Goal: Information Seeking & Learning: Learn about a topic

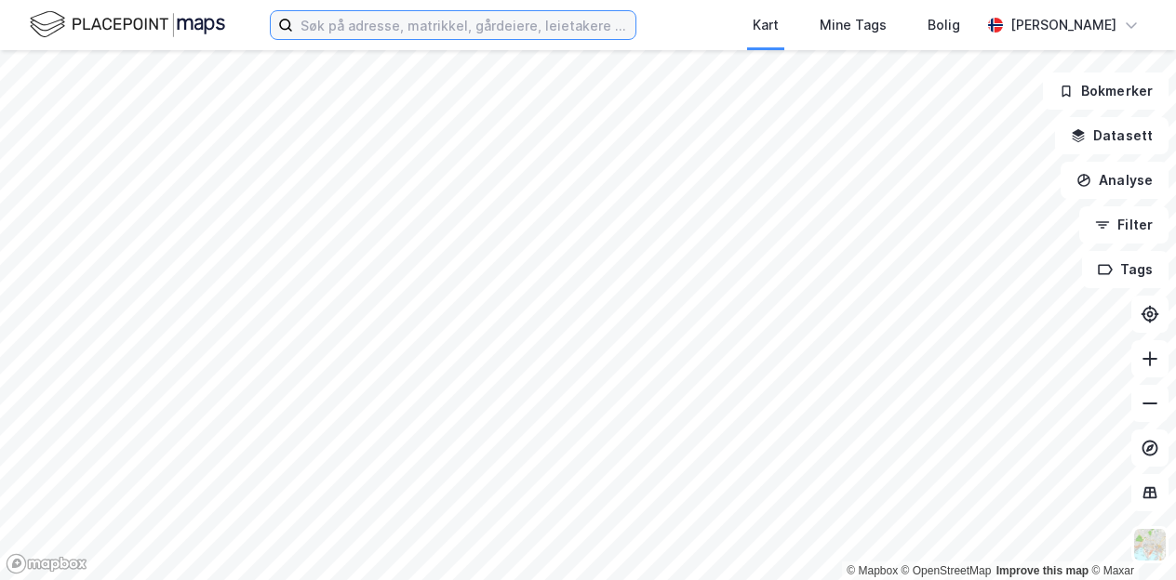
click at [413, 35] on input at bounding box center [464, 25] width 342 height 28
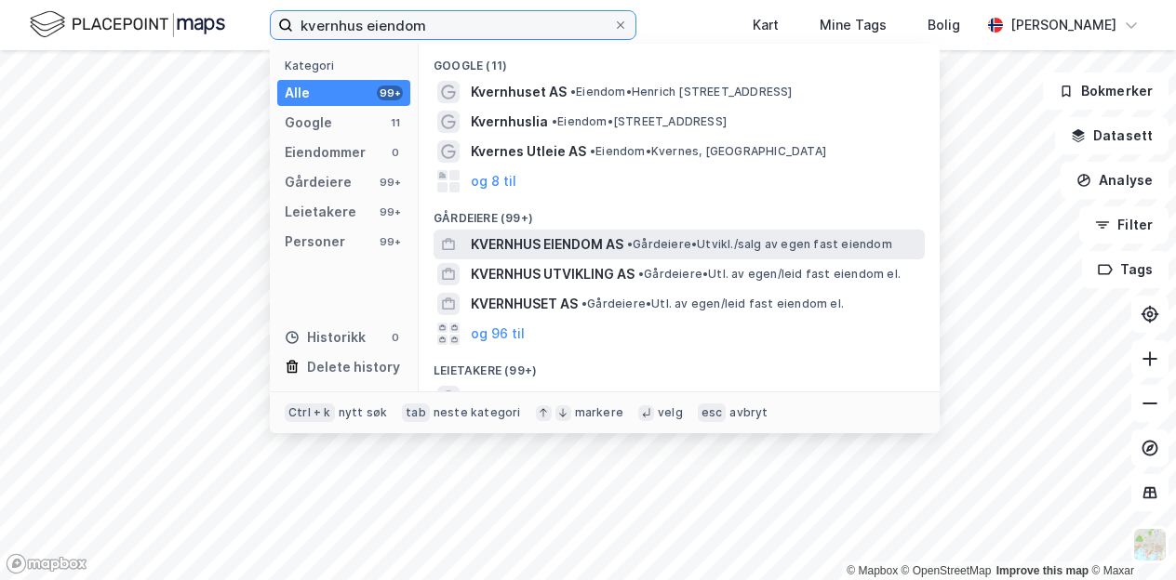
type input "kvernhus eiendom"
click at [579, 252] on span "KVERNHUS EIENDOM AS" at bounding box center [547, 244] width 153 height 22
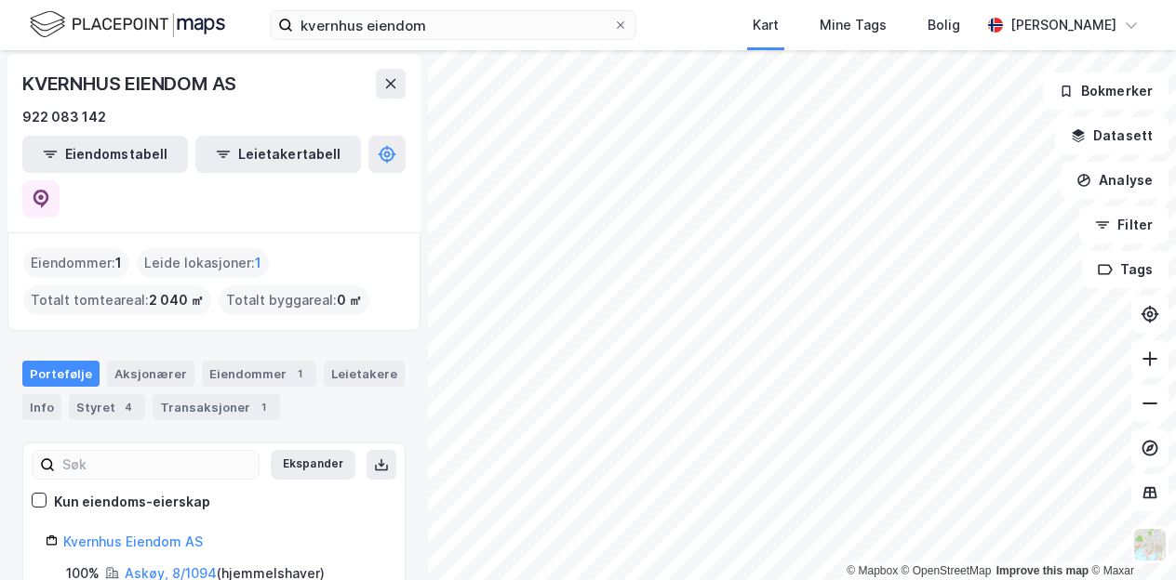
scroll to position [5, 0]
click at [698, 18] on div "kvernhus eiendom [GEOGRAPHIC_DATA] Tags Bolig [PERSON_NAME]" at bounding box center [588, 25] width 1176 height 50
